Goal: Navigation & Orientation: Find specific page/section

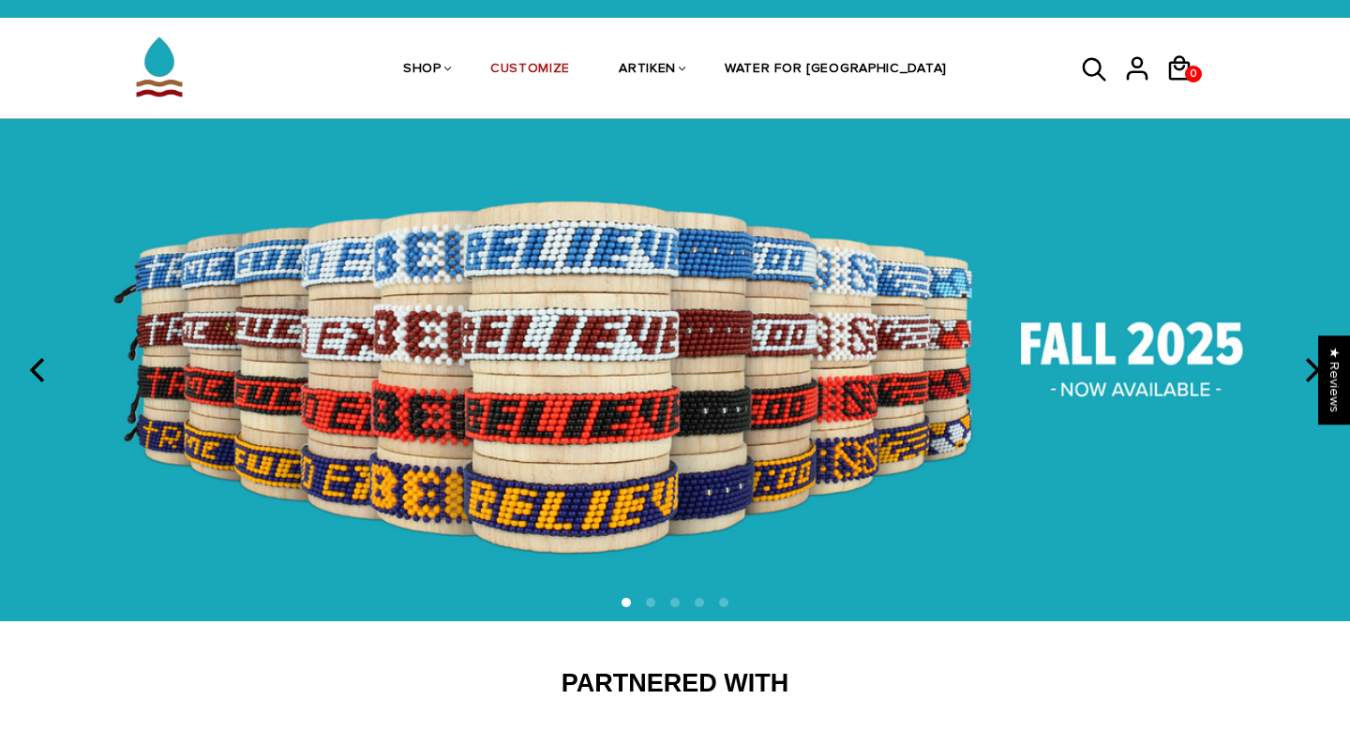
scroll to position [36, 0]
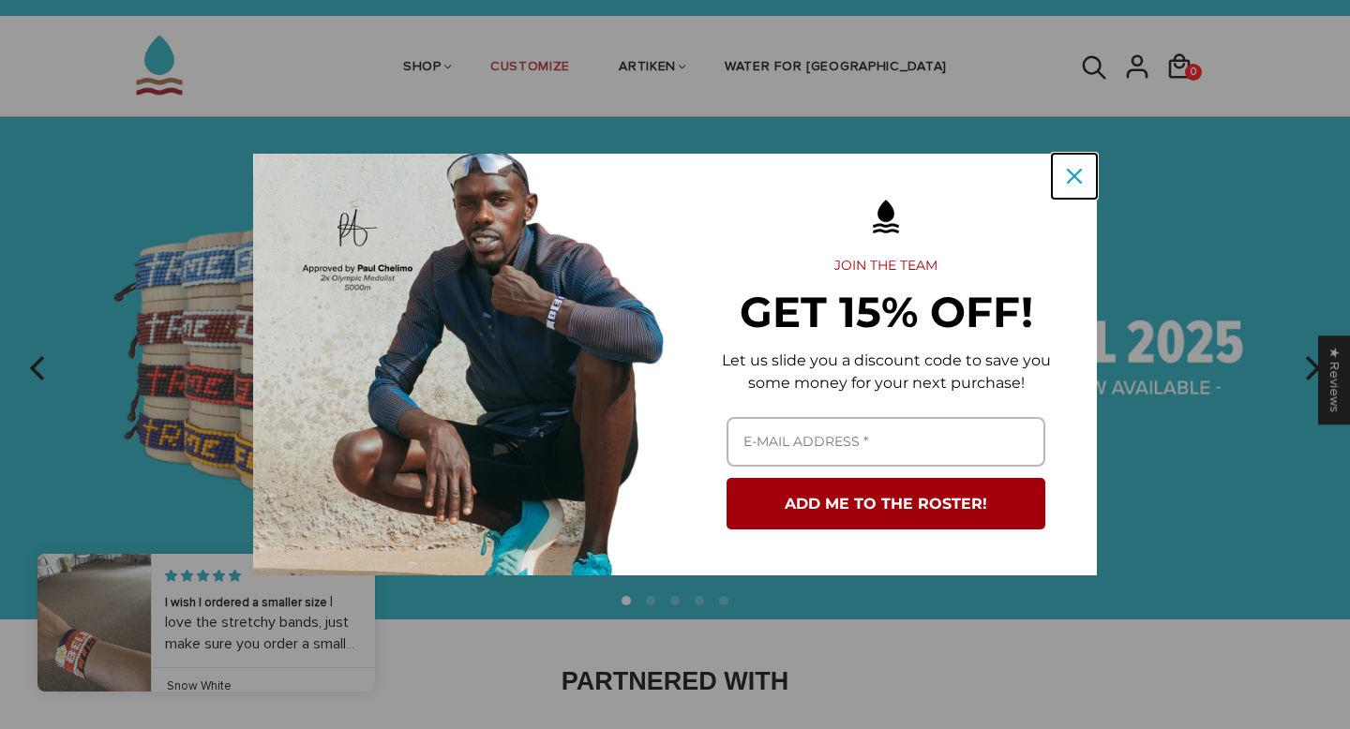
click at [1083, 173] on div "Close" at bounding box center [1074, 176] width 30 height 30
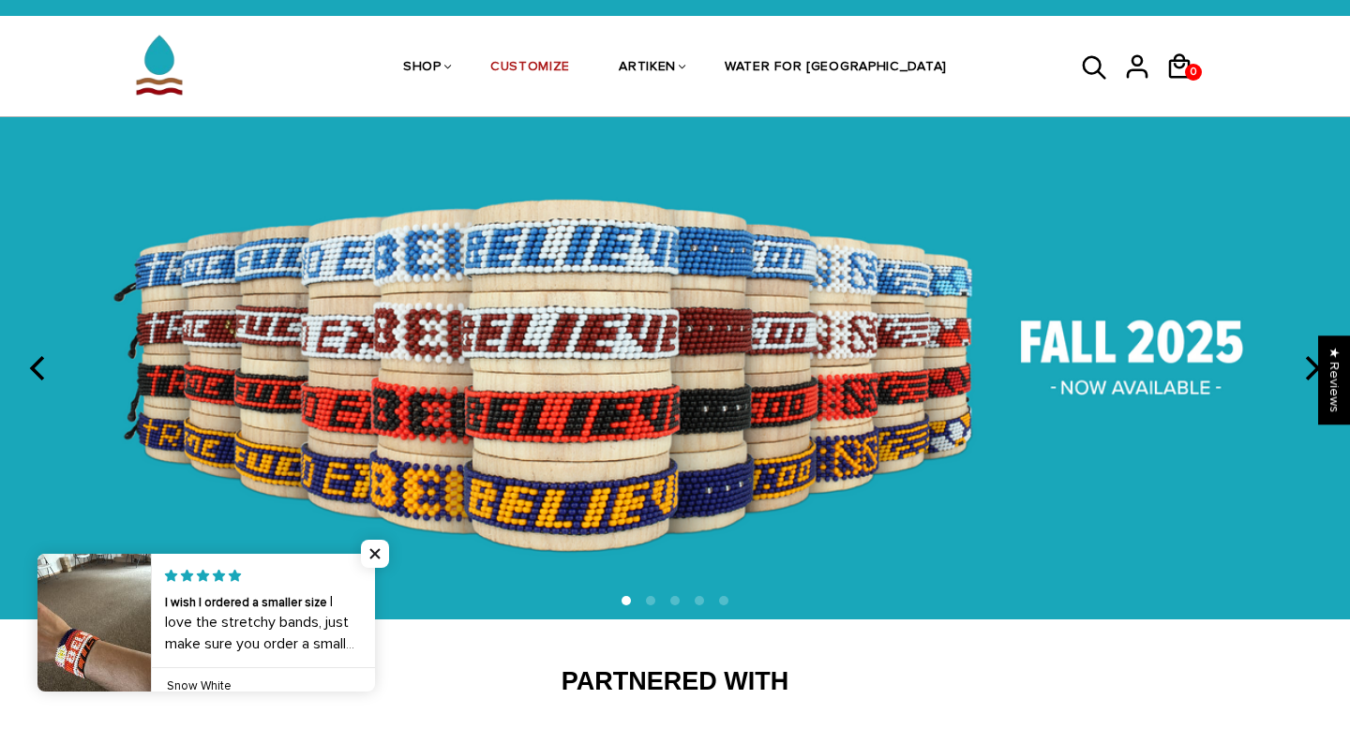
click at [1300, 366] on icon "next" at bounding box center [1310, 368] width 24 height 24
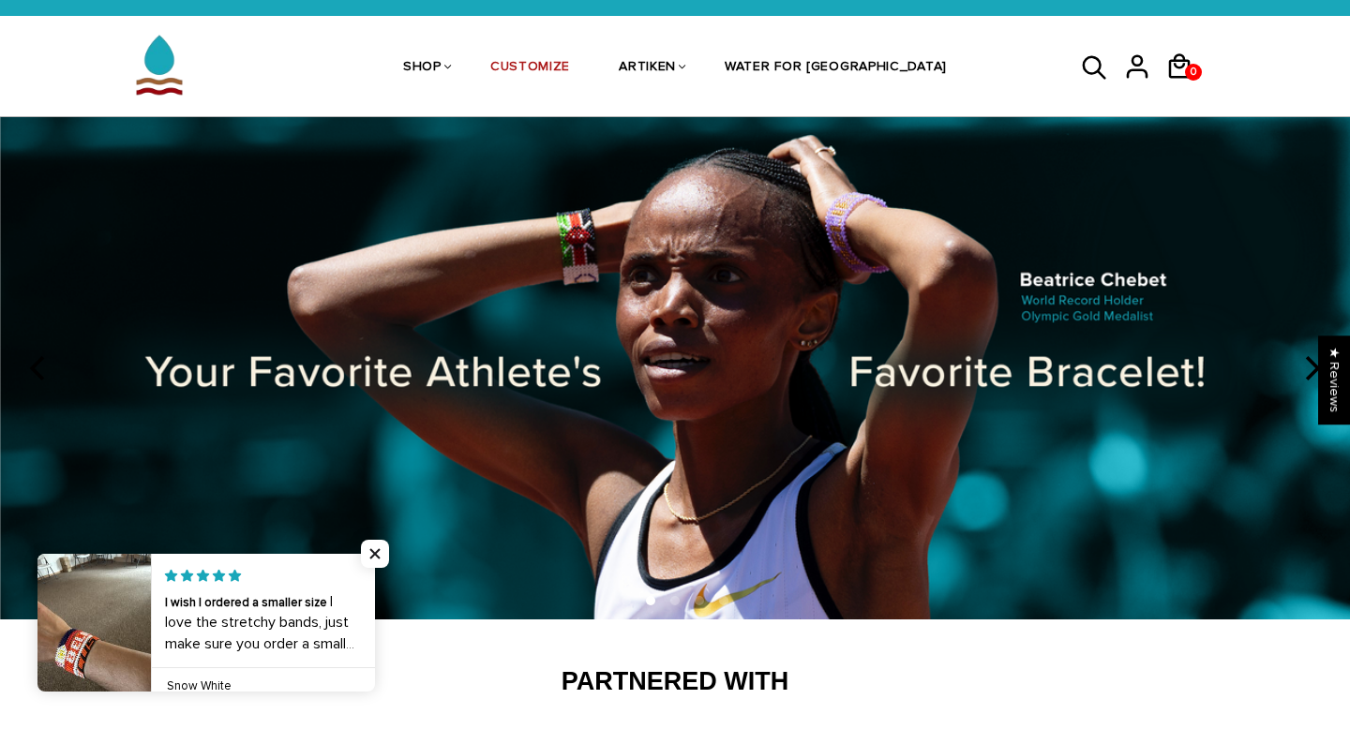
click at [1300, 366] on icon "next" at bounding box center [1310, 368] width 24 height 24
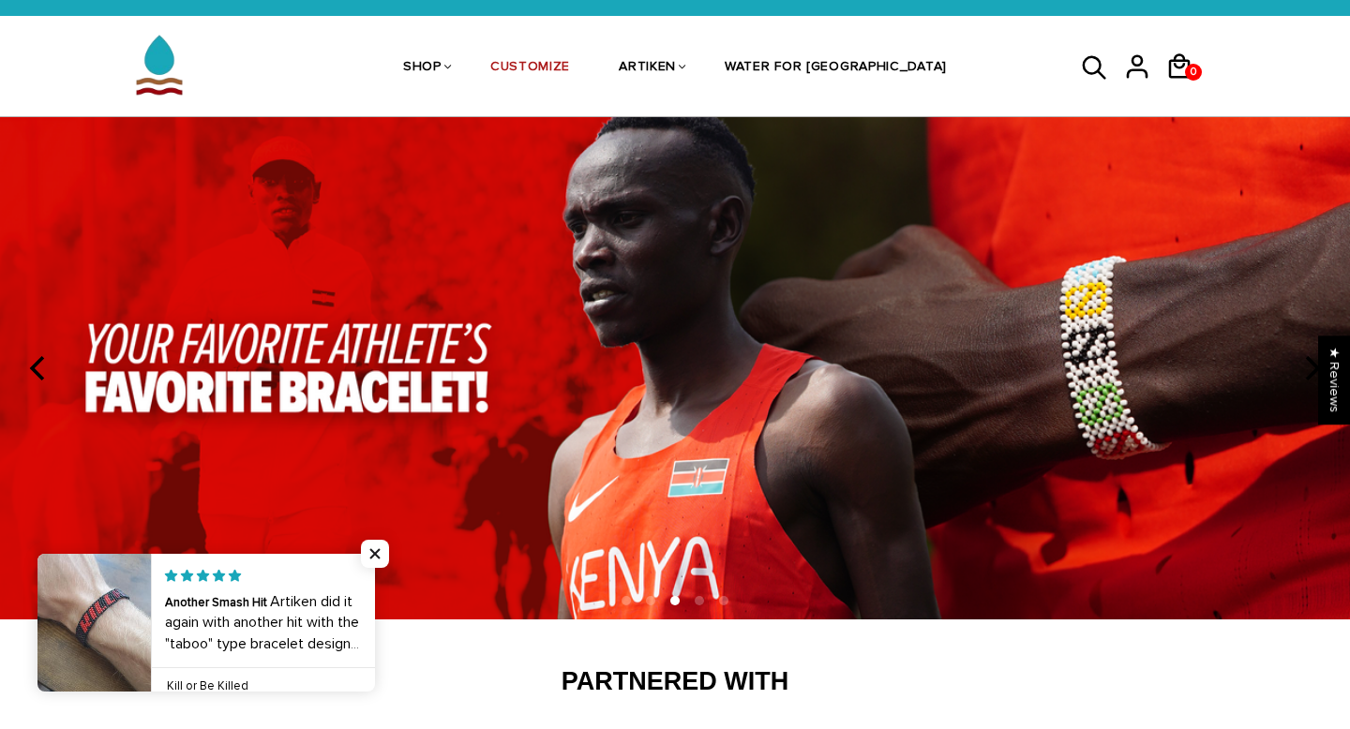
click at [37, 361] on icon "previous" at bounding box center [36, 368] width 15 height 24
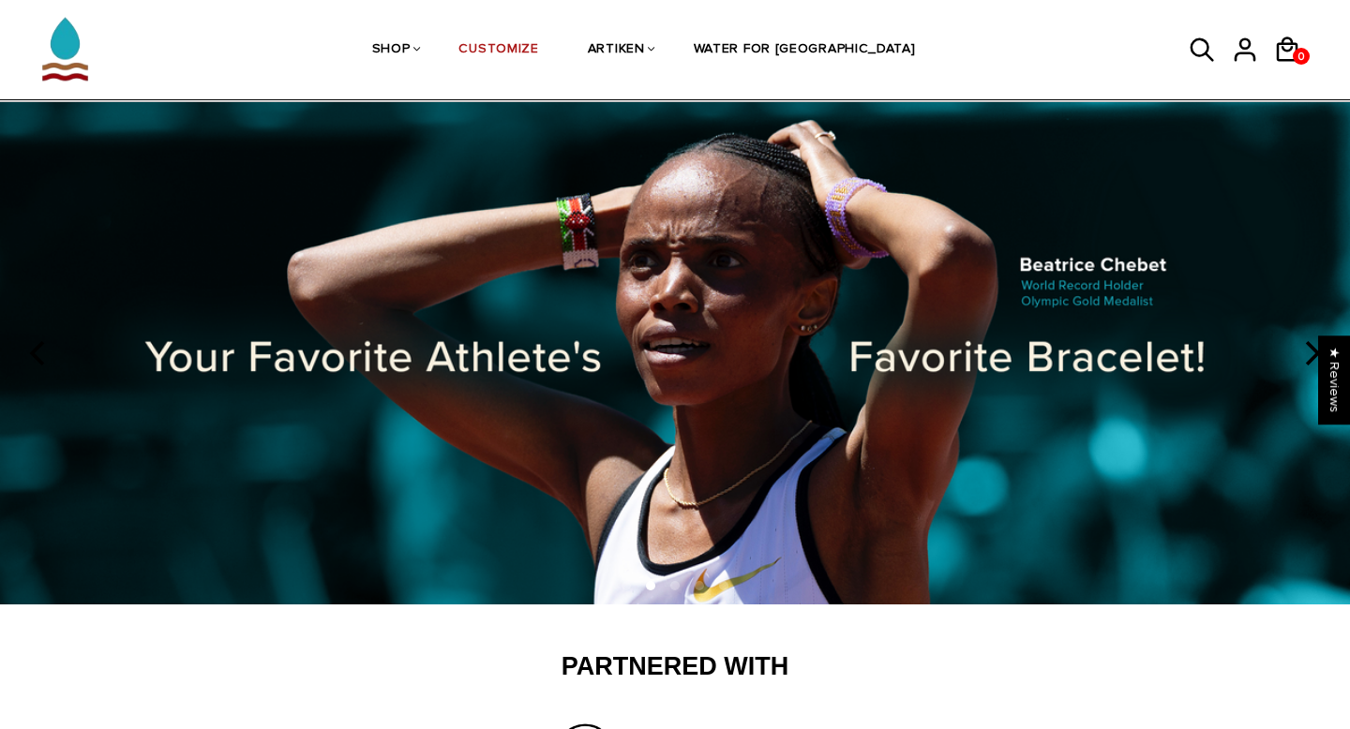
scroll to position [58, 0]
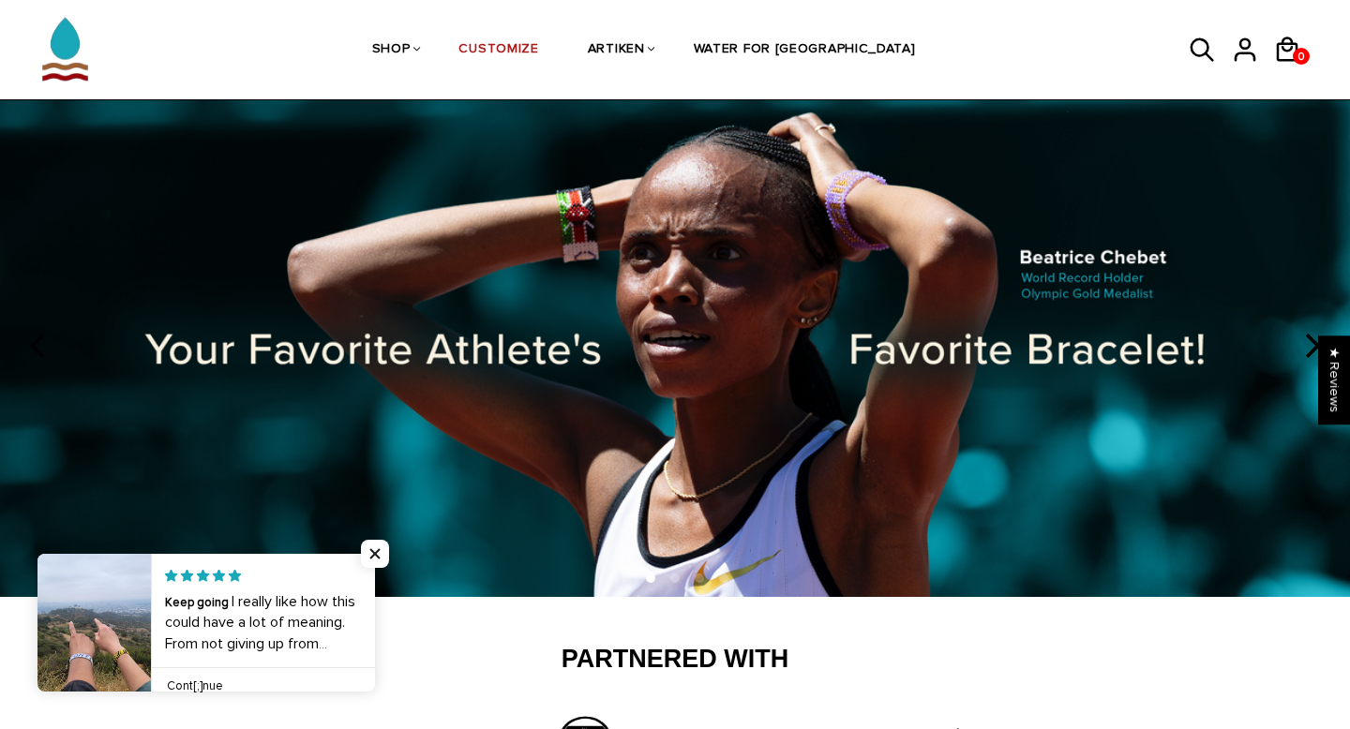
click at [1303, 334] on icon "next" at bounding box center [1310, 346] width 24 height 24
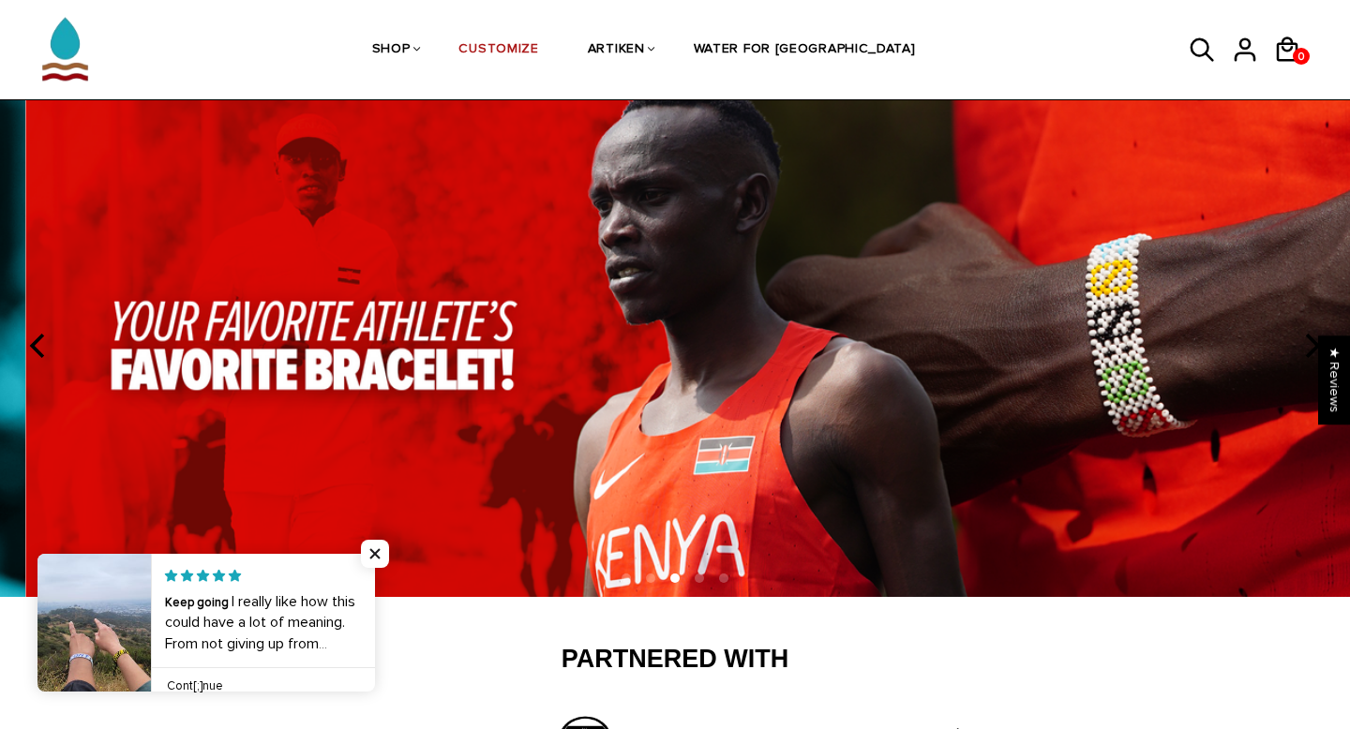
click at [1303, 334] on icon "next" at bounding box center [1310, 346] width 24 height 24
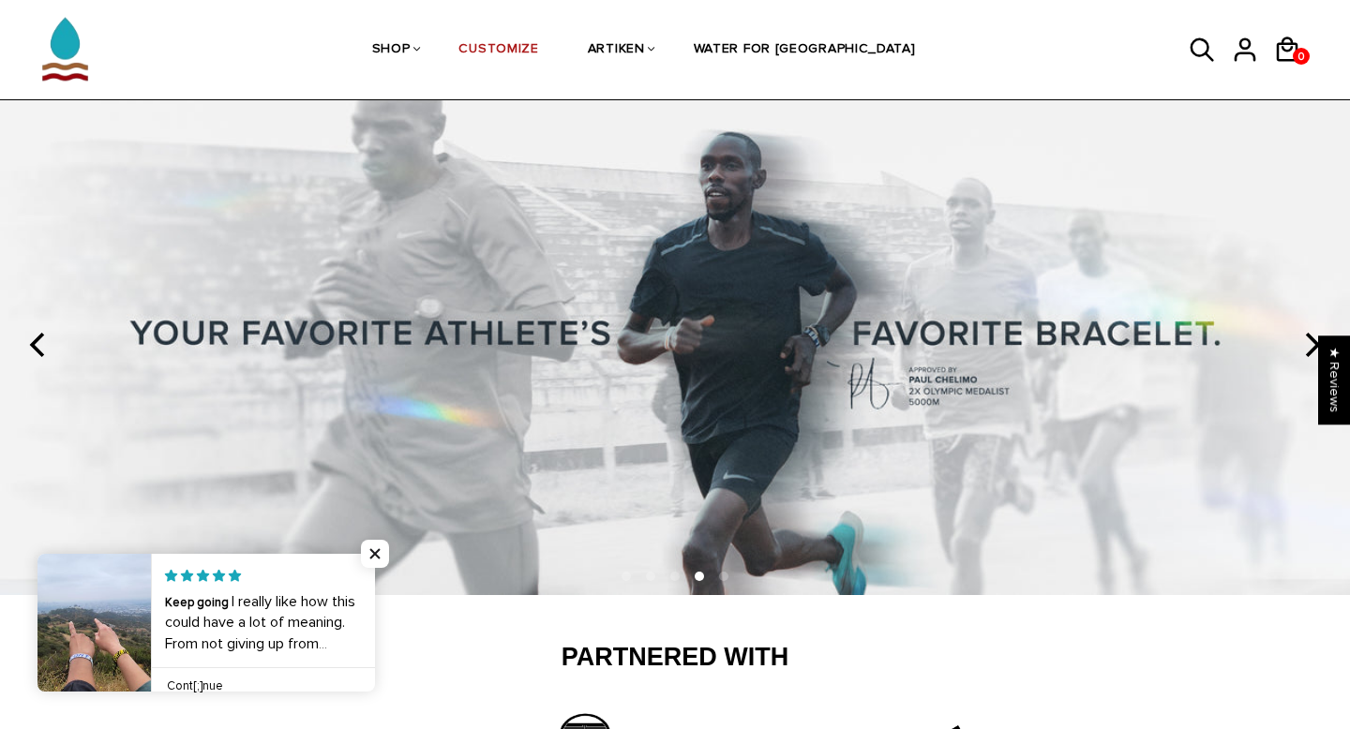
click at [1303, 333] on icon "next" at bounding box center [1310, 345] width 24 height 24
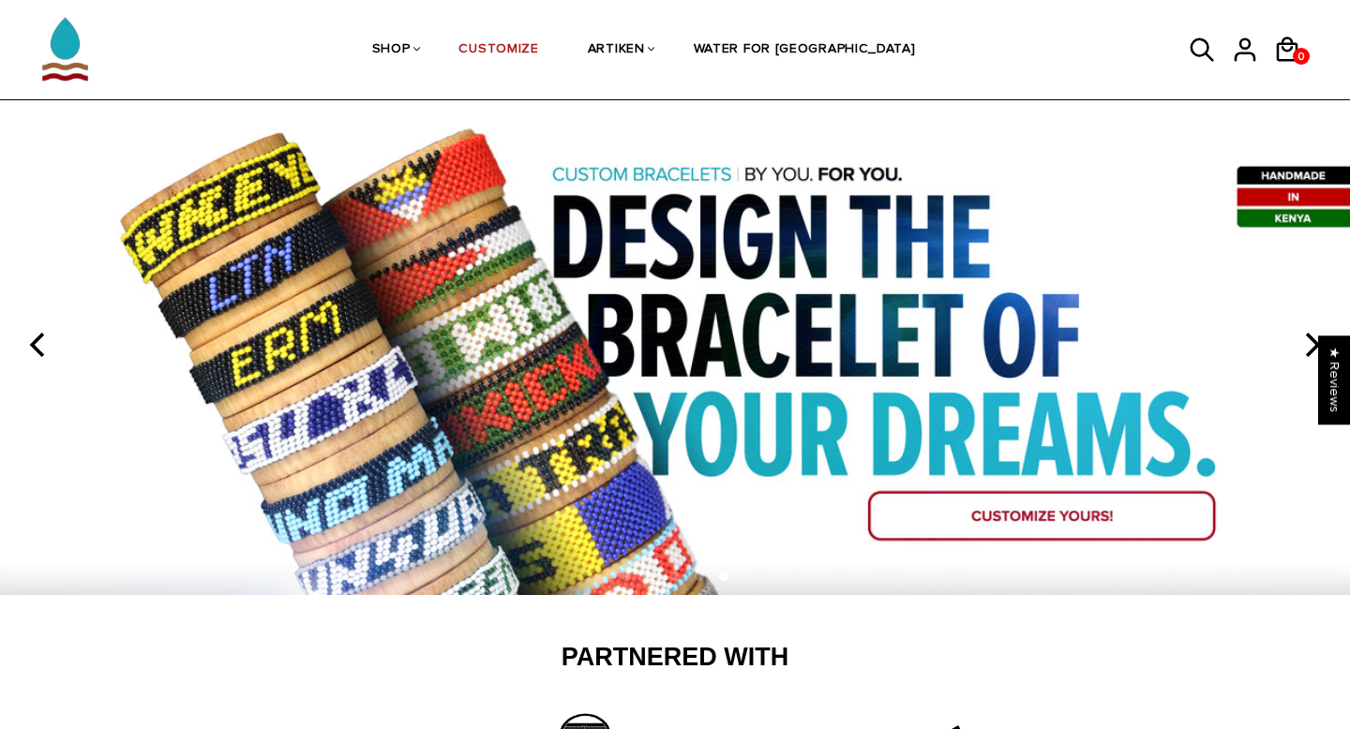
click at [1303, 333] on icon "next" at bounding box center [1310, 345] width 24 height 24
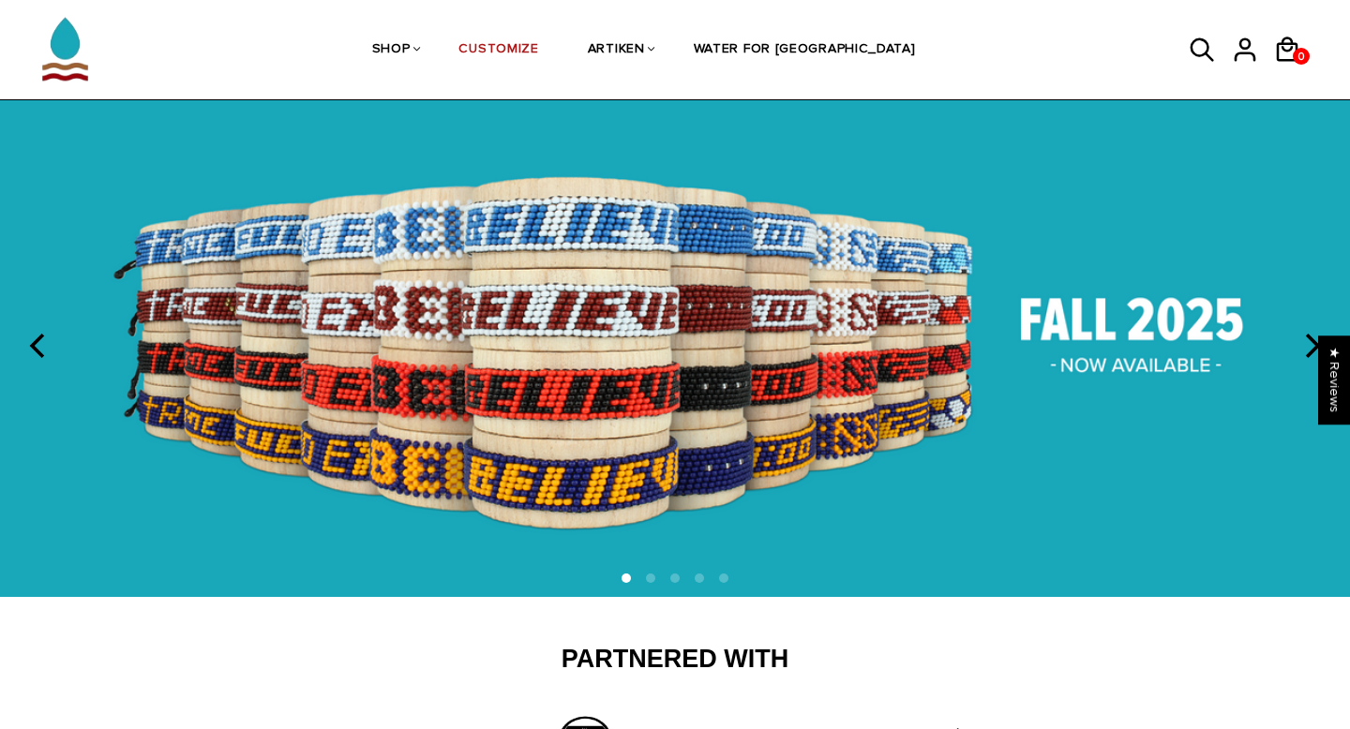
click at [51, 338] on icon "previous" at bounding box center [39, 346] width 24 height 24
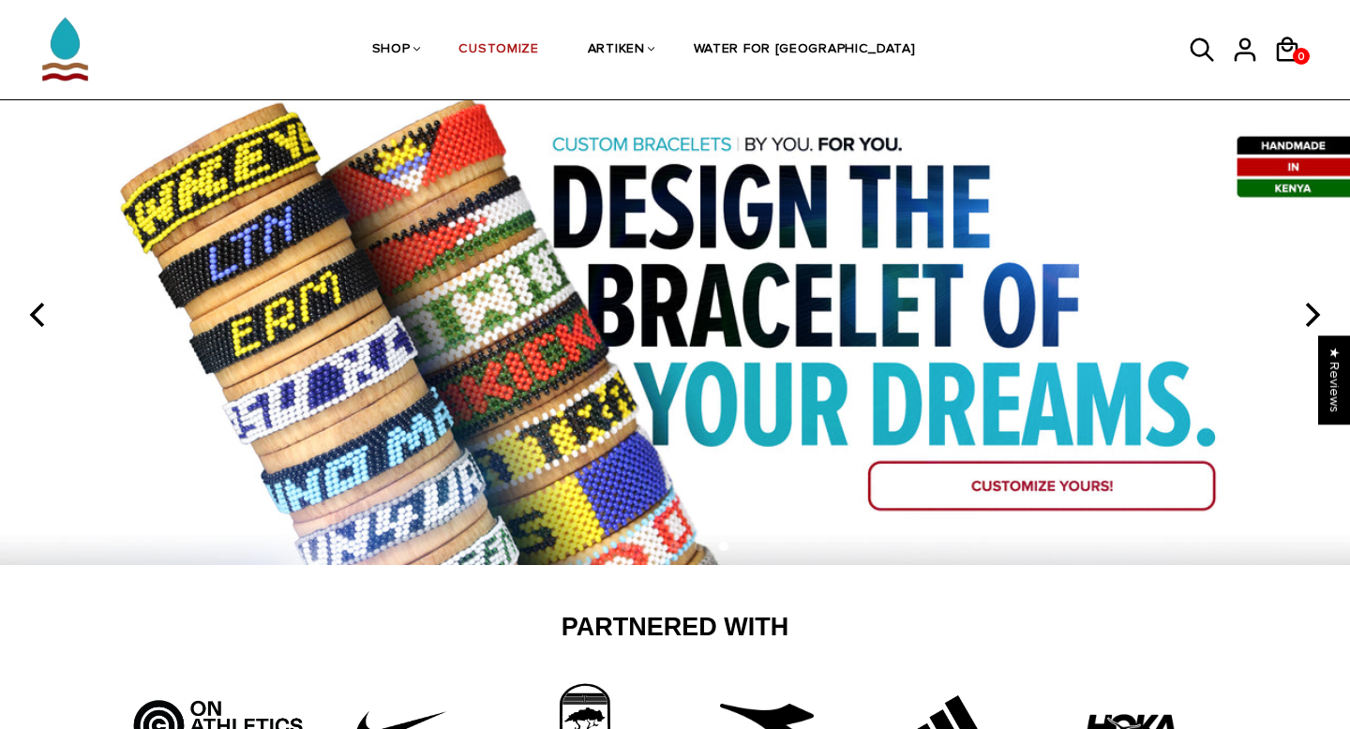
scroll to position [73, 0]
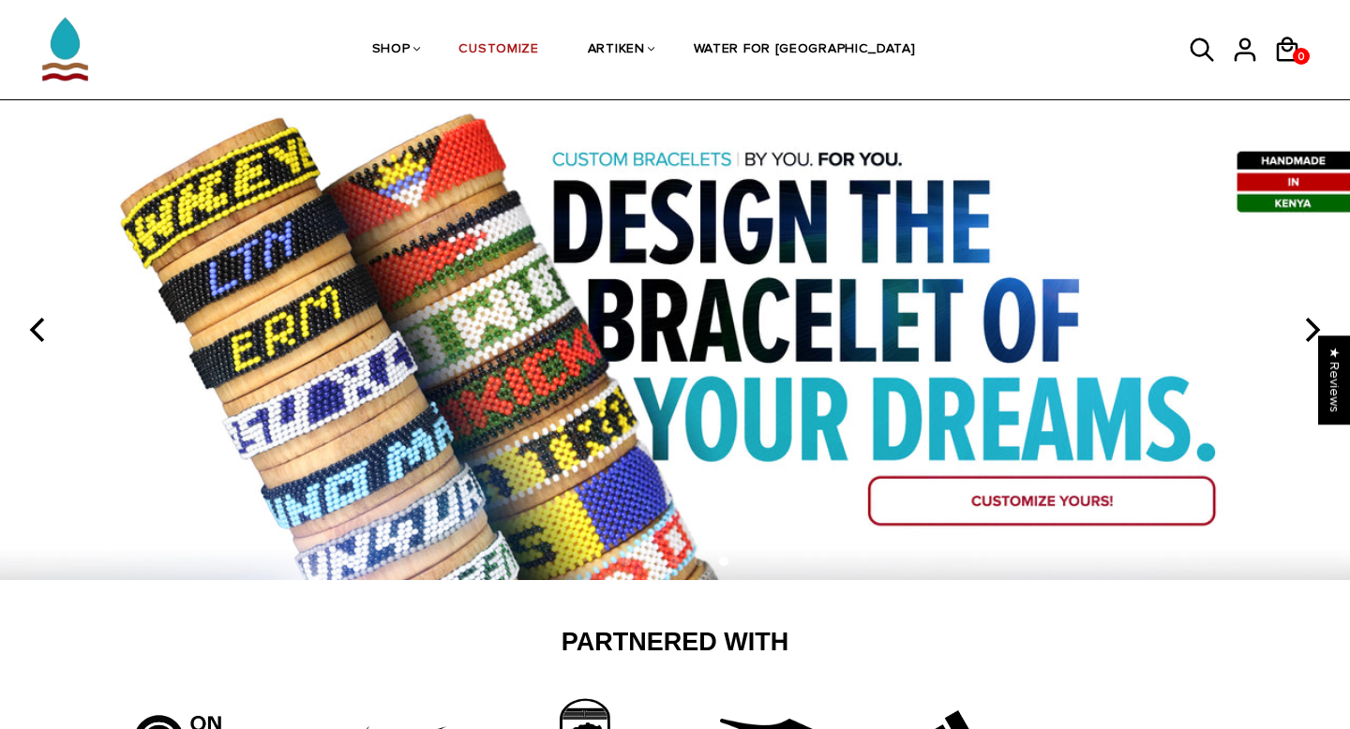
click at [1306, 323] on icon "next" at bounding box center [1310, 330] width 24 height 24
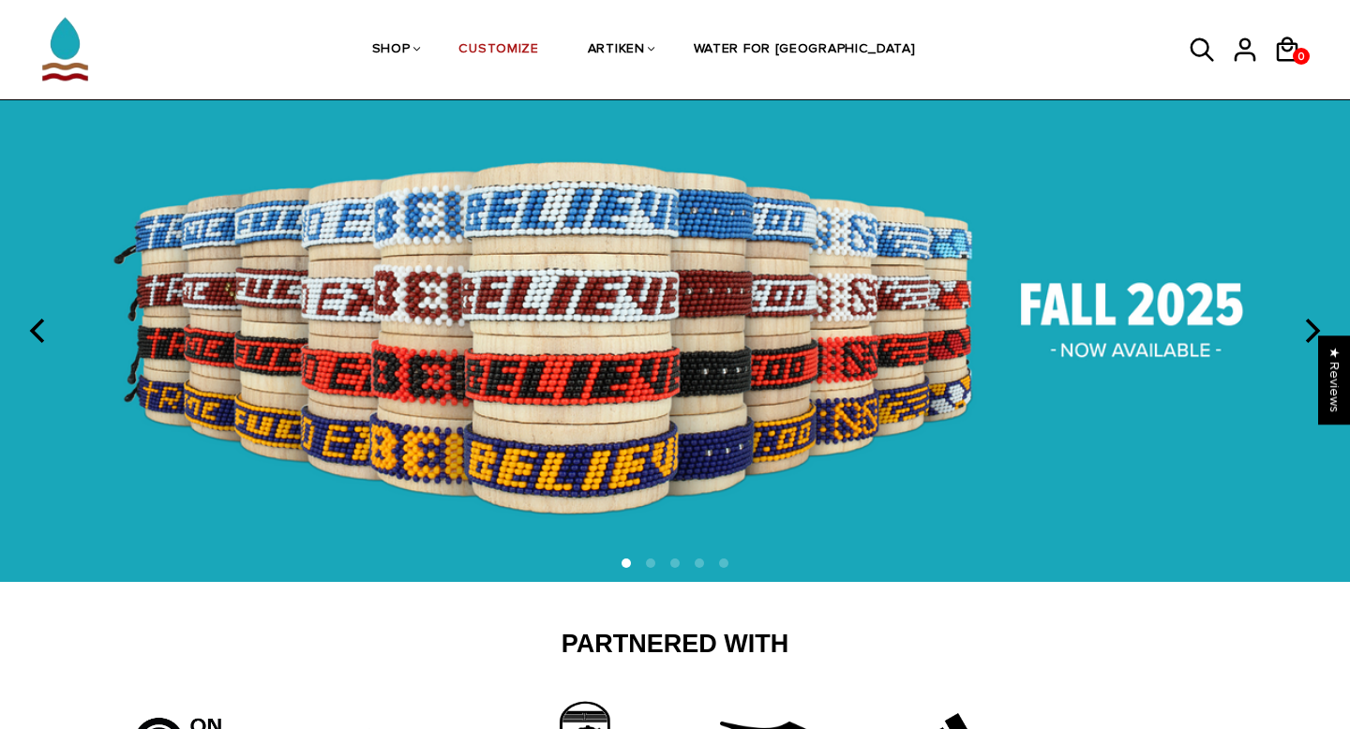
click at [1306, 324] on icon "next" at bounding box center [1310, 331] width 24 height 24
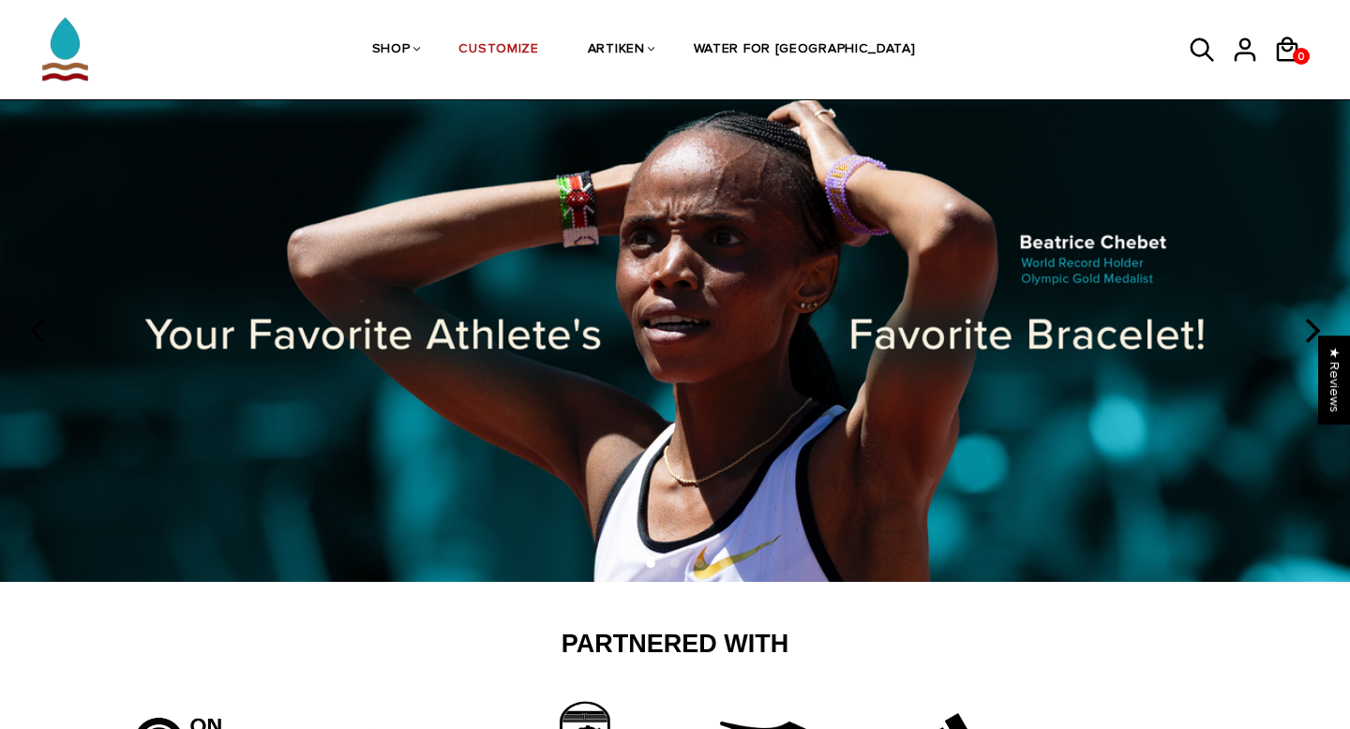
click at [1306, 324] on icon "next" at bounding box center [1310, 331] width 24 height 24
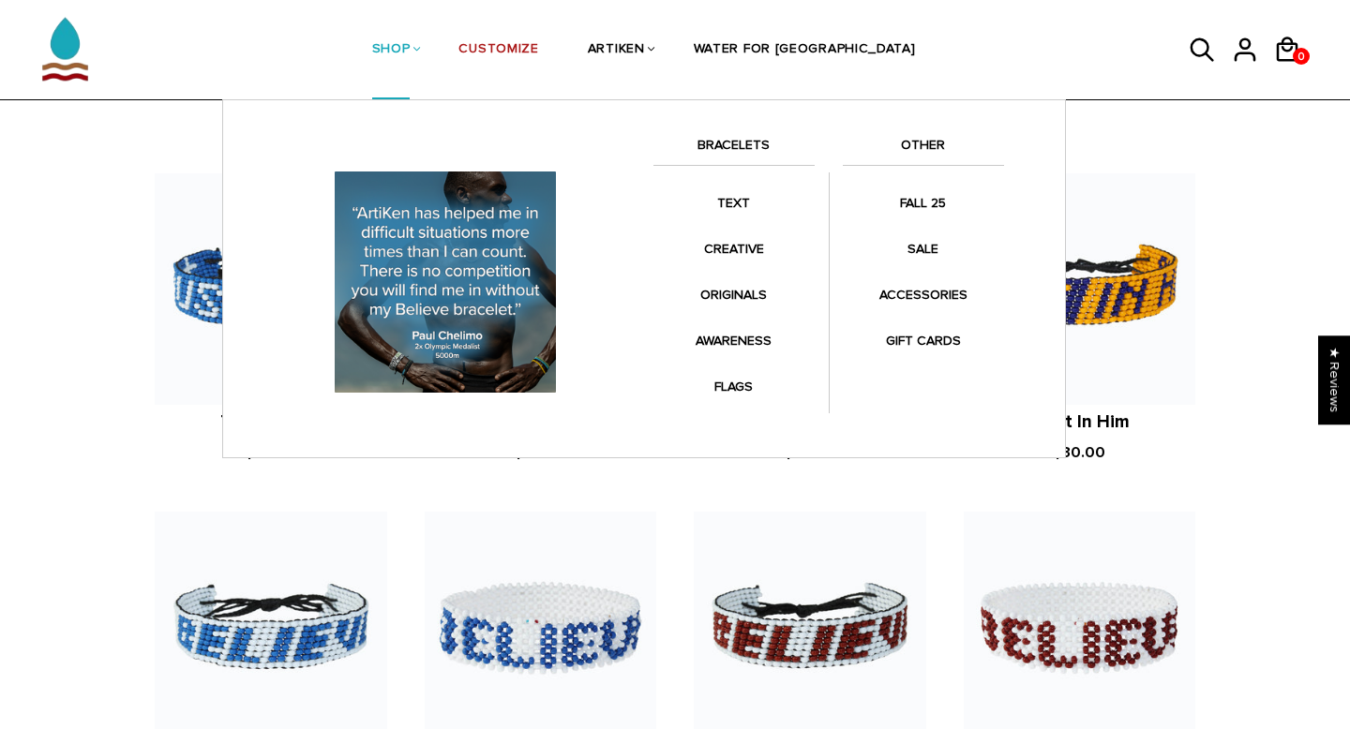
scroll to position [1276, 0]
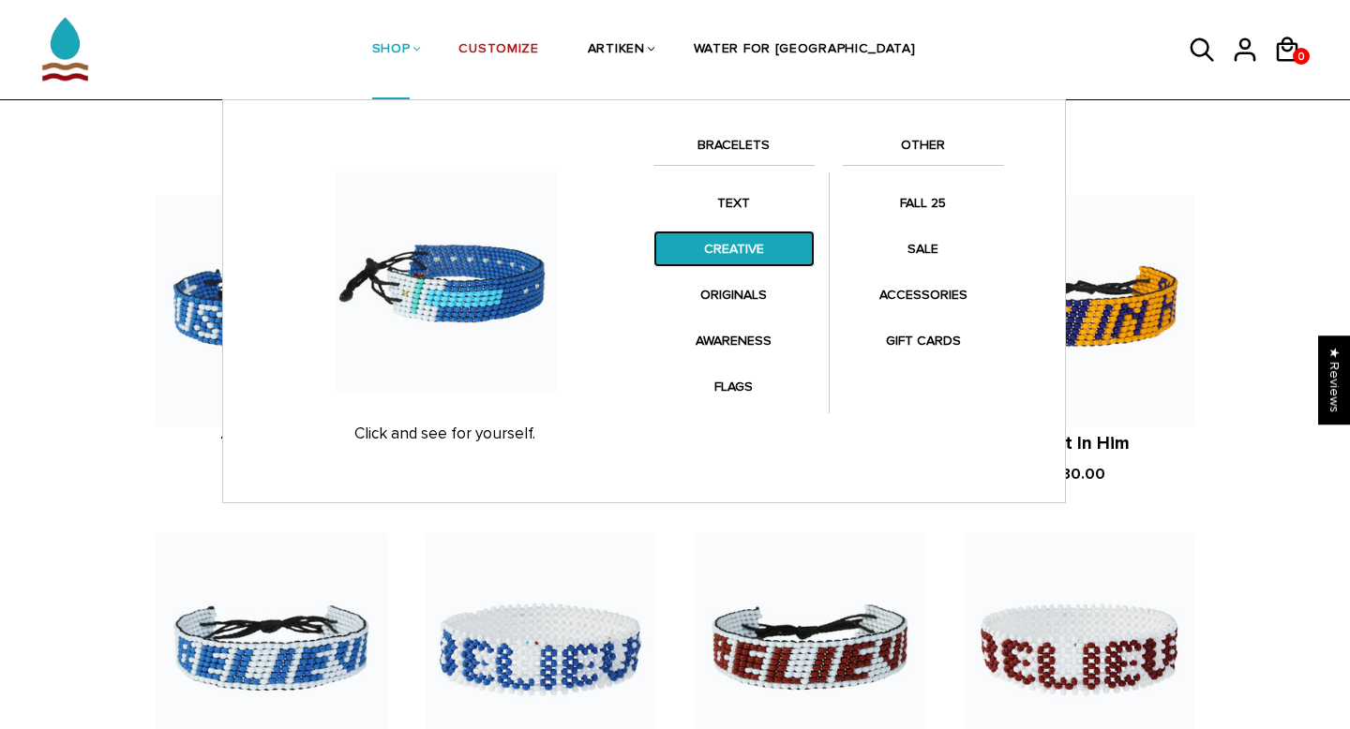
click at [768, 246] on link "CREATIVE" at bounding box center [733, 249] width 161 height 37
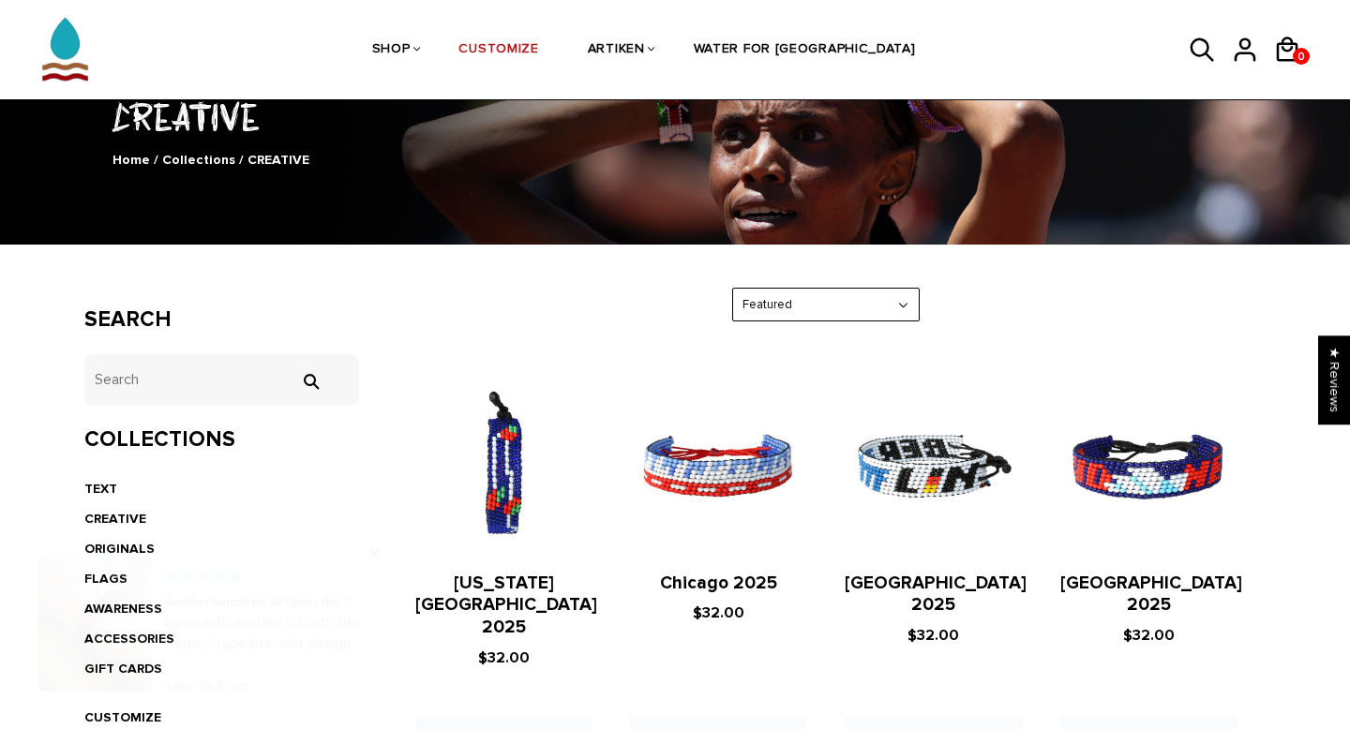
scroll to position [112, 0]
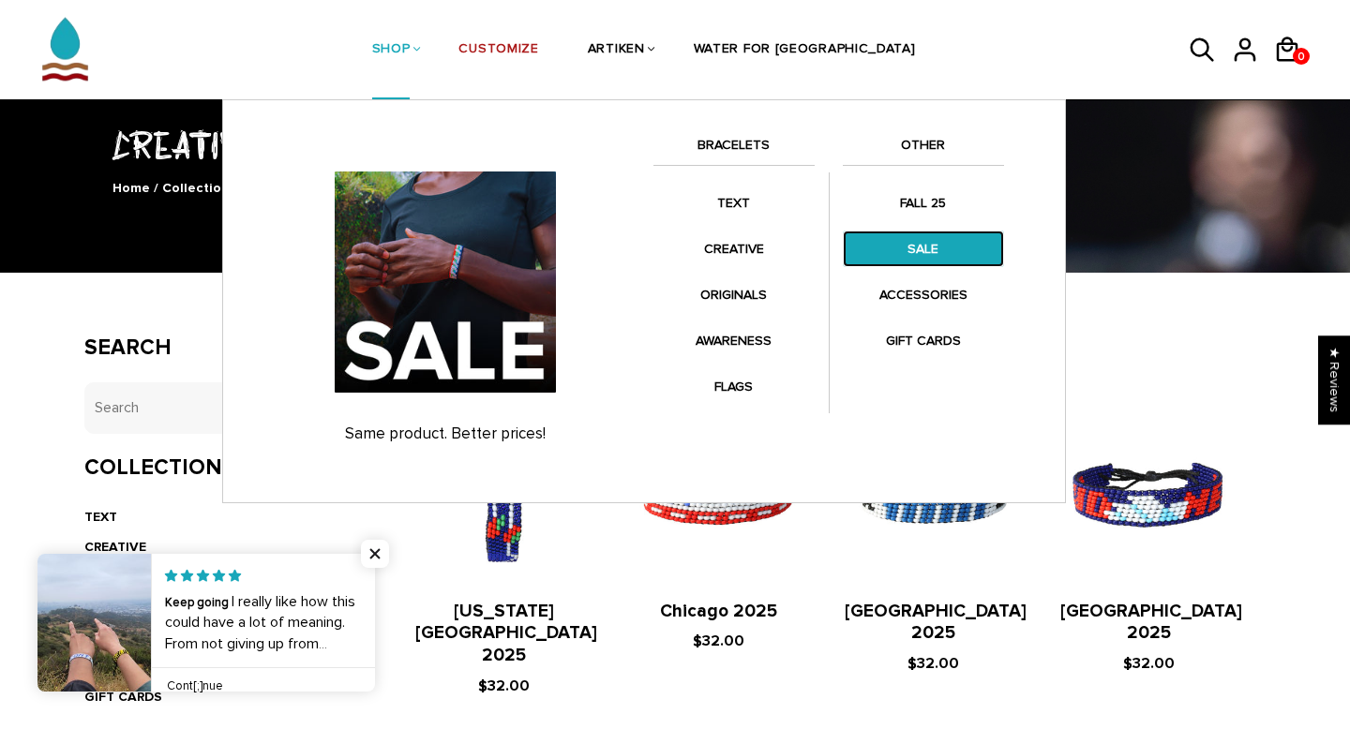
click at [896, 247] on link "SALE" at bounding box center [923, 249] width 161 height 37
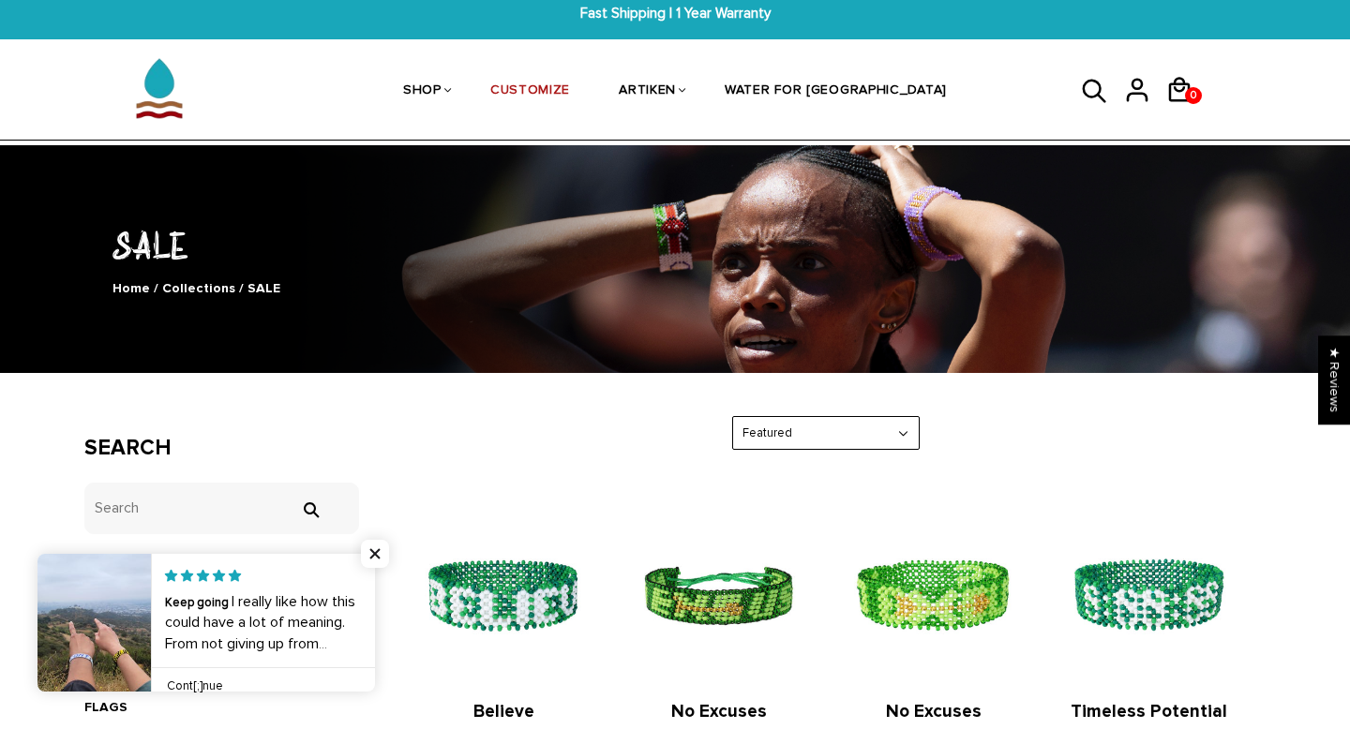
scroll to position [7, 0]
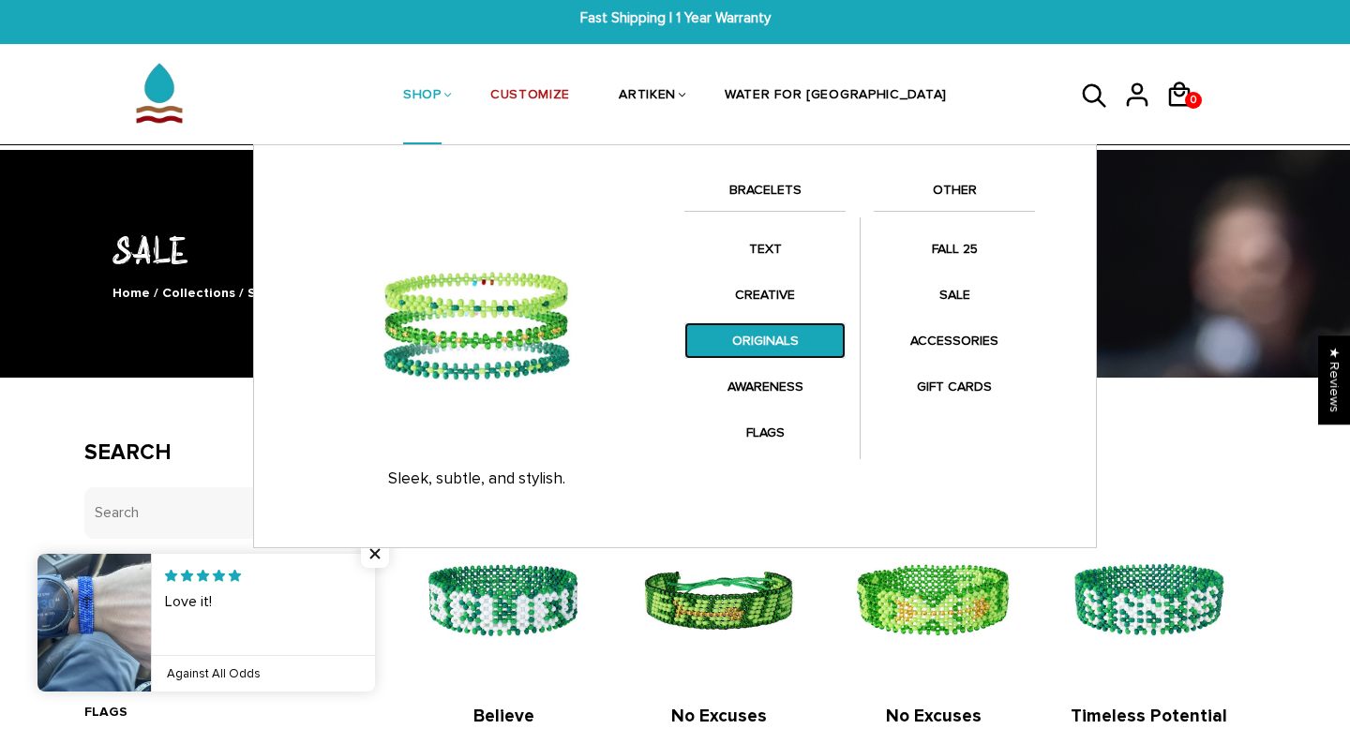
click at [746, 349] on link "ORIGINALS" at bounding box center [764, 340] width 161 height 37
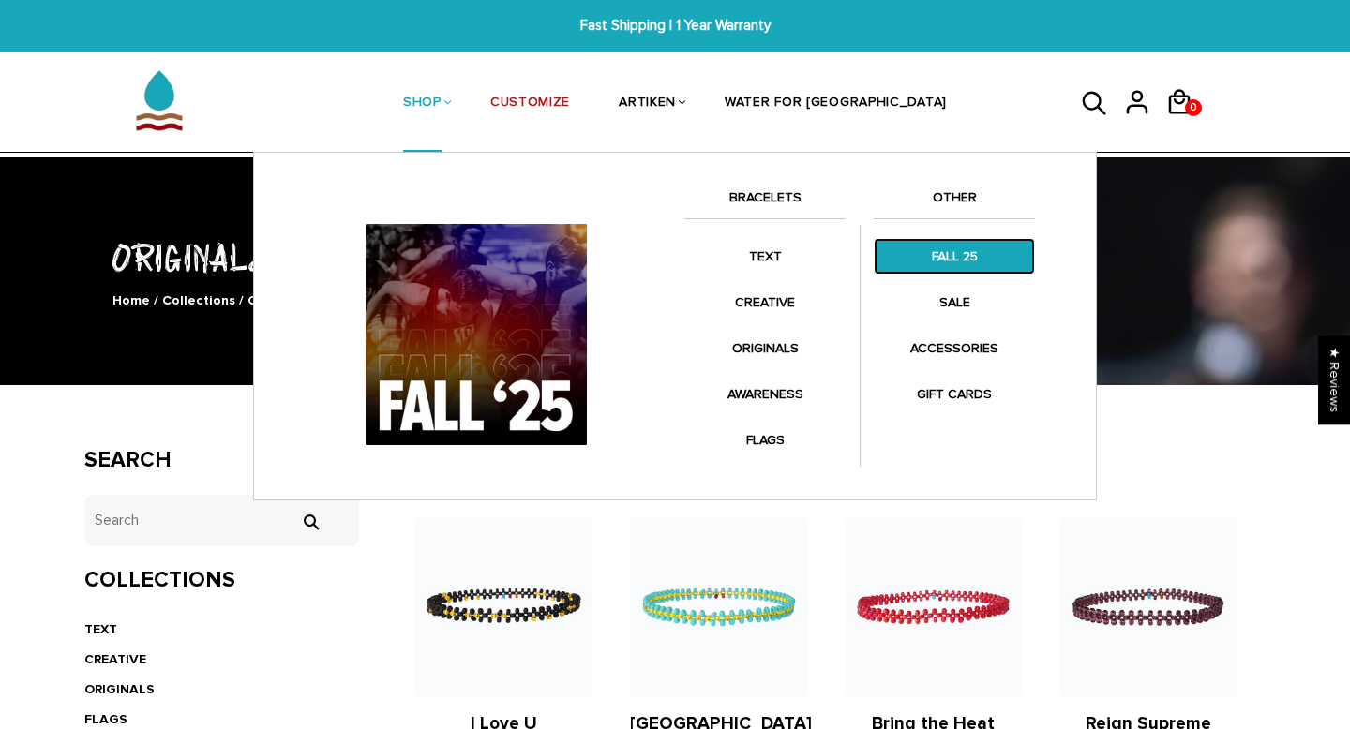
click at [967, 261] on link "FALL 25" at bounding box center [954, 256] width 161 height 37
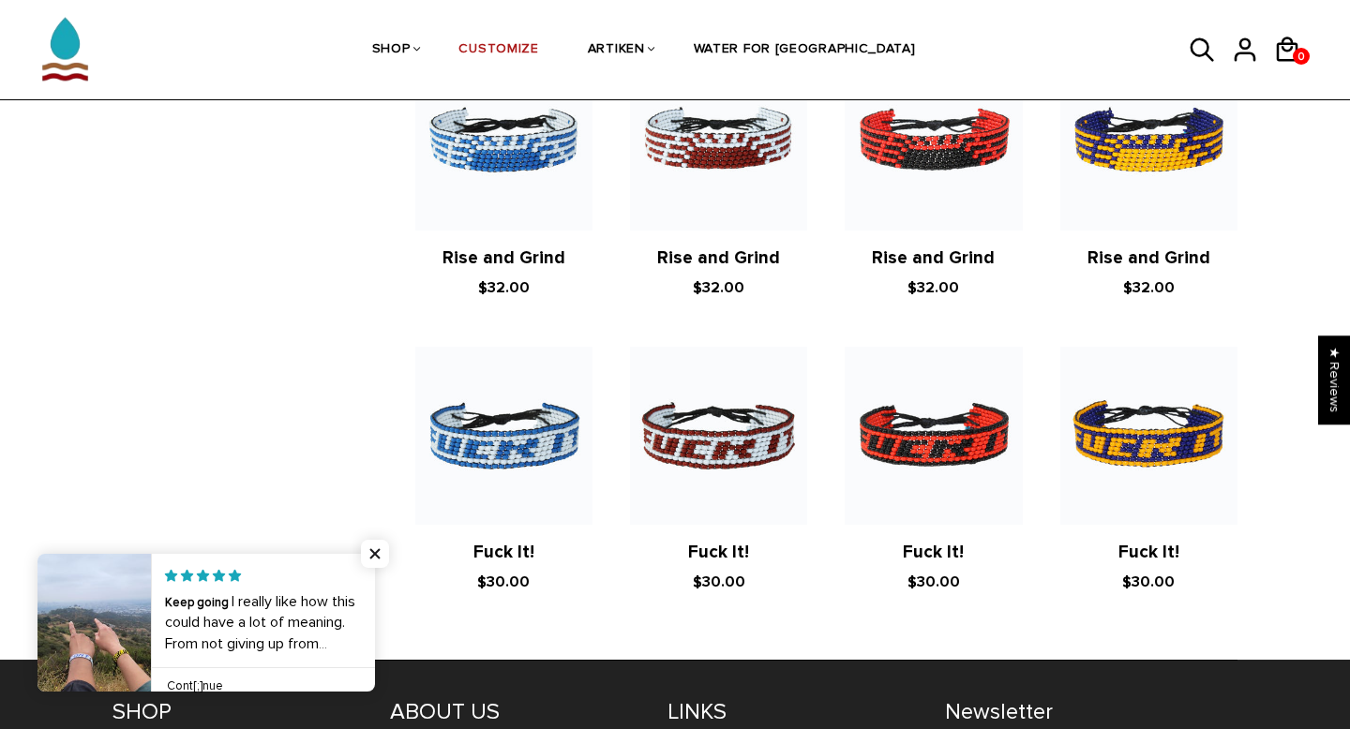
scroll to position [3344, 0]
